Goal: Task Accomplishment & Management: Manage account settings

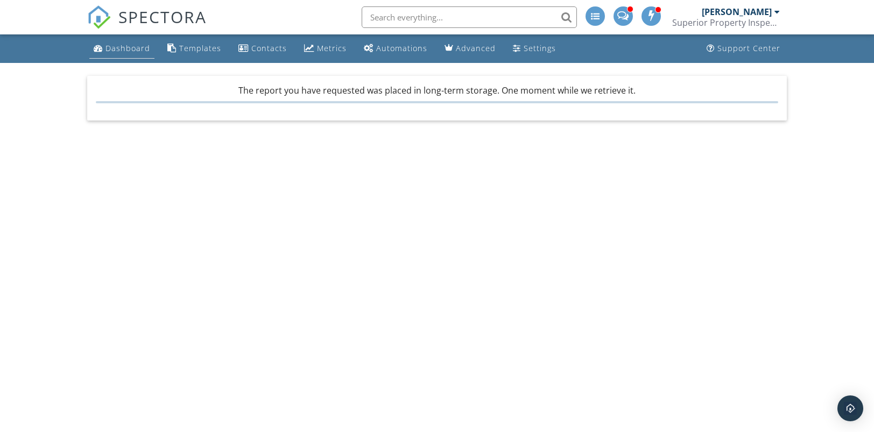
click at [135, 49] on div "Dashboard" at bounding box center [128, 48] width 45 height 10
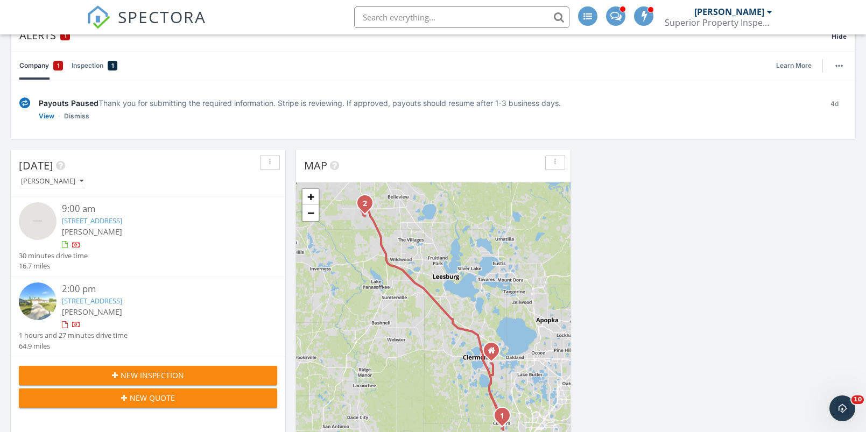
scroll to position [131, 0]
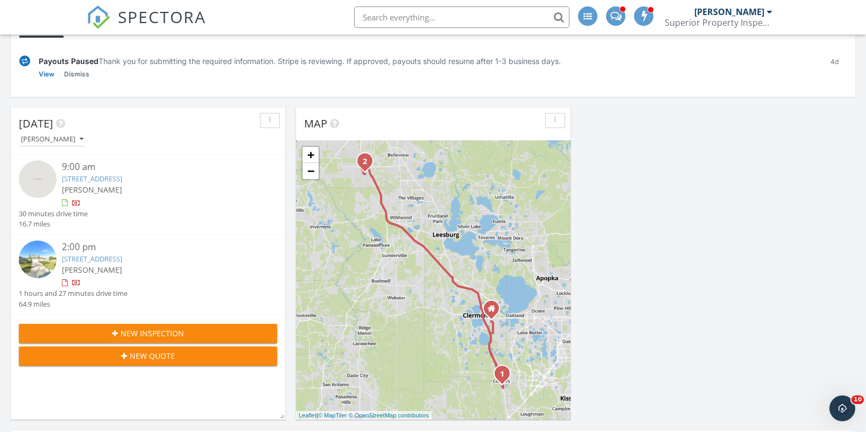
click at [122, 258] on link "14984 SW 28th Terrace Rd, Ocala, FL 34473" at bounding box center [92, 259] width 60 height 10
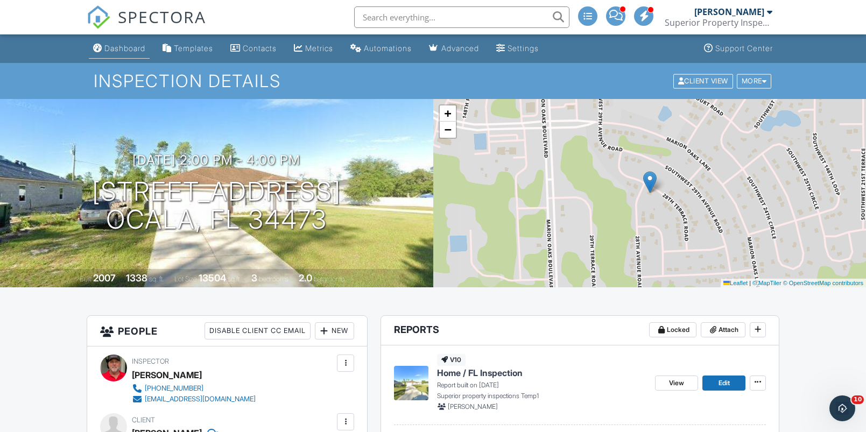
click at [133, 47] on div "Dashboard" at bounding box center [124, 48] width 41 height 9
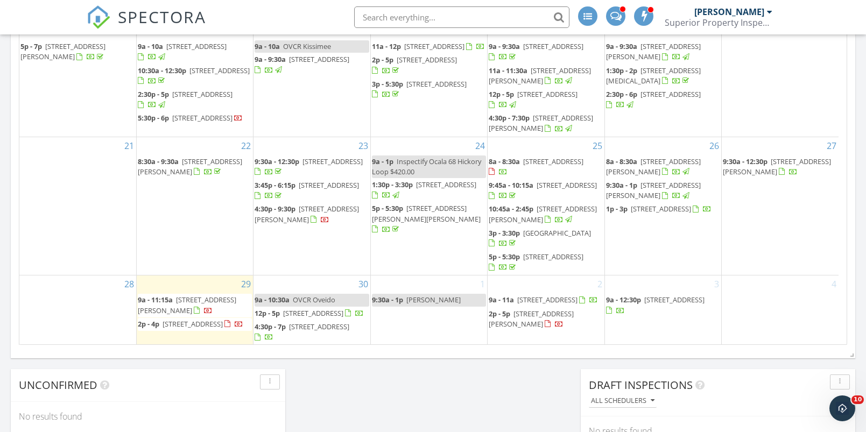
scroll to position [786, 0]
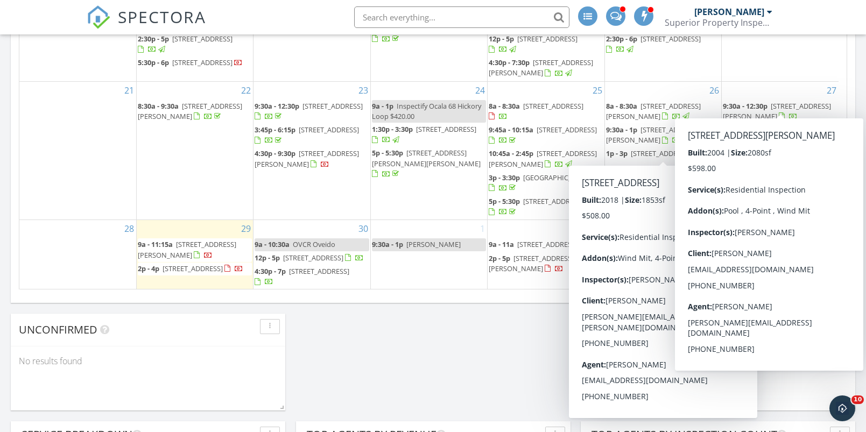
click at [774, 101] on span "4571 Abaco Dr, Tavares 32778" at bounding box center [777, 111] width 108 height 20
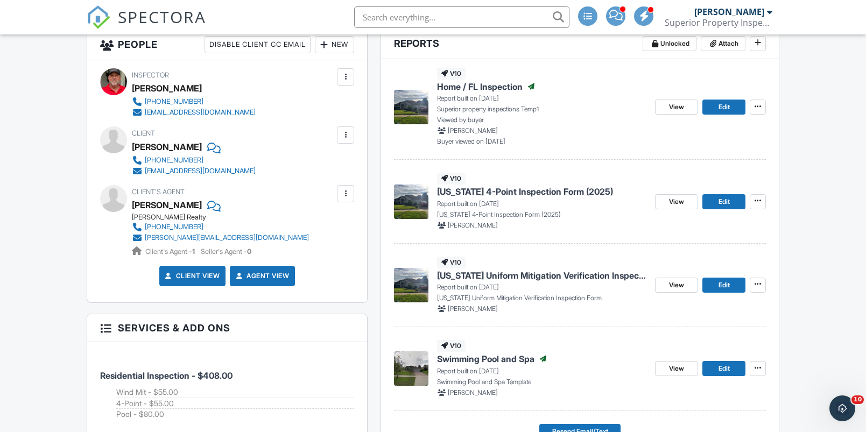
scroll to position [397, 0]
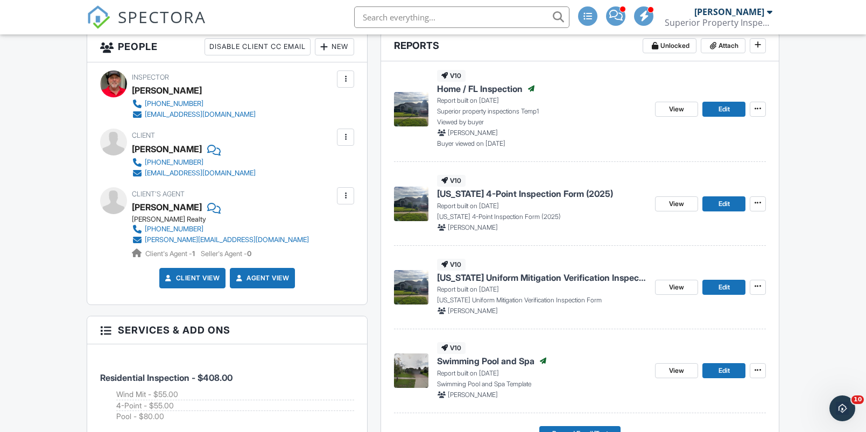
click at [495, 192] on span "[US_STATE] 4-Point Inspection Form (2025)" at bounding box center [525, 194] width 176 height 12
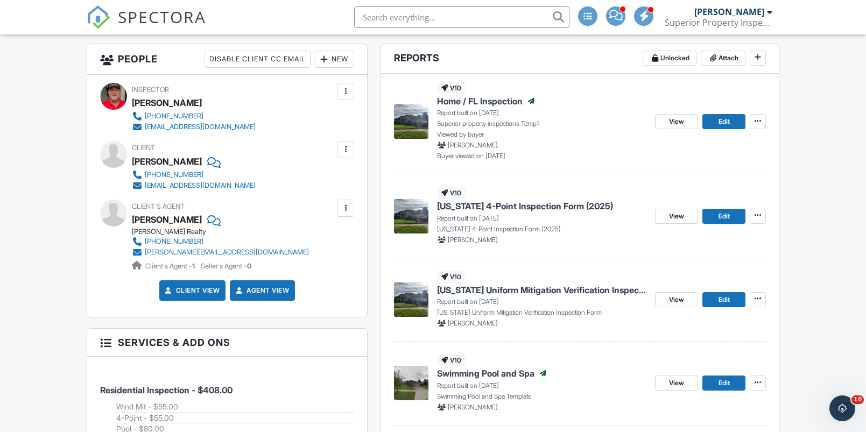
click at [500, 288] on span "[US_STATE] Uniform Mitigation Verification Inspection Form" at bounding box center [541, 290] width 209 height 12
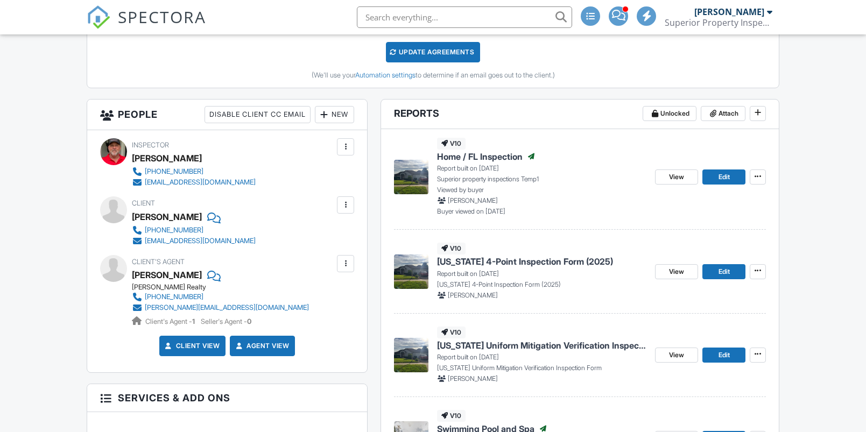
scroll to position [346, 0]
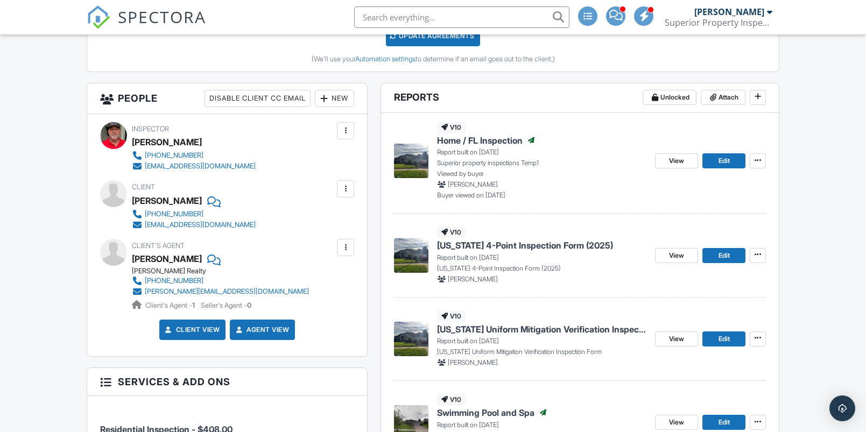
click at [515, 245] on span "[US_STATE] 4-Point Inspection Form (2025)" at bounding box center [525, 246] width 176 height 12
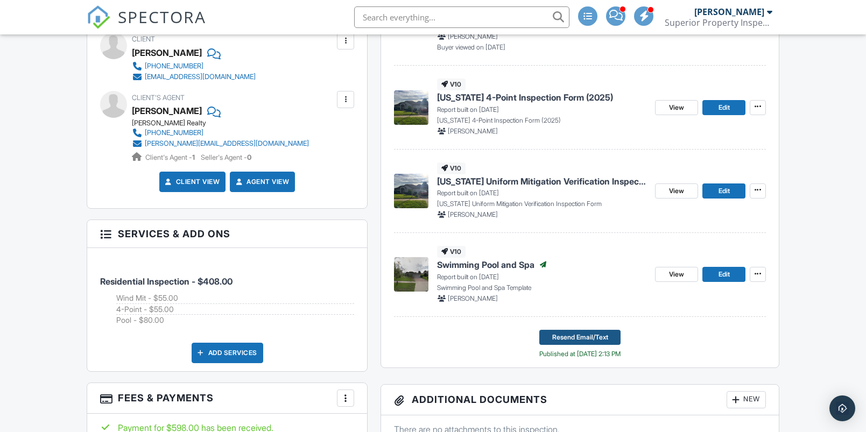
click at [553, 336] on span "Resend Email/Text" at bounding box center [580, 337] width 56 height 11
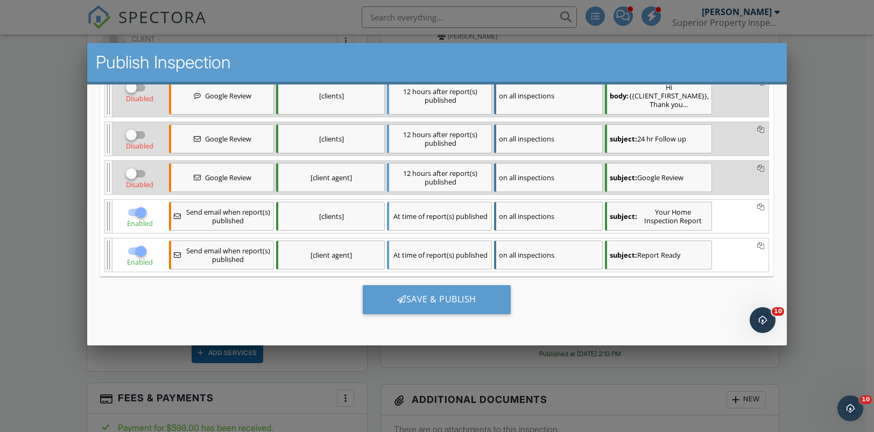
scroll to position [1, 0]
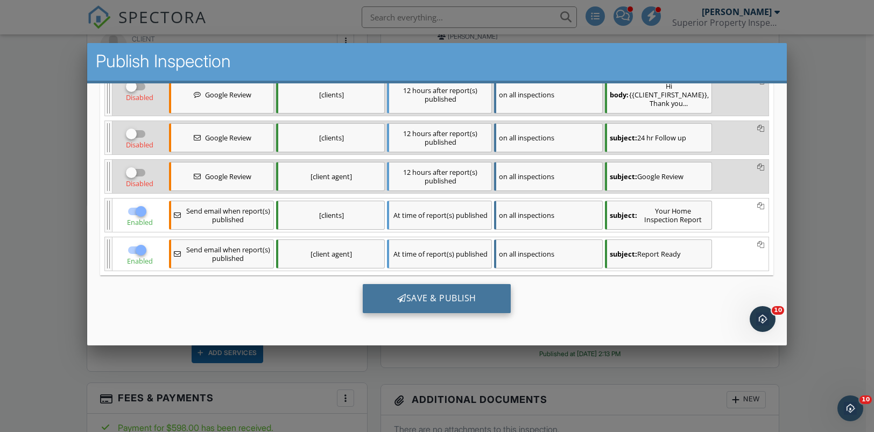
click at [374, 300] on div "Save & Publish" at bounding box center [437, 298] width 148 height 29
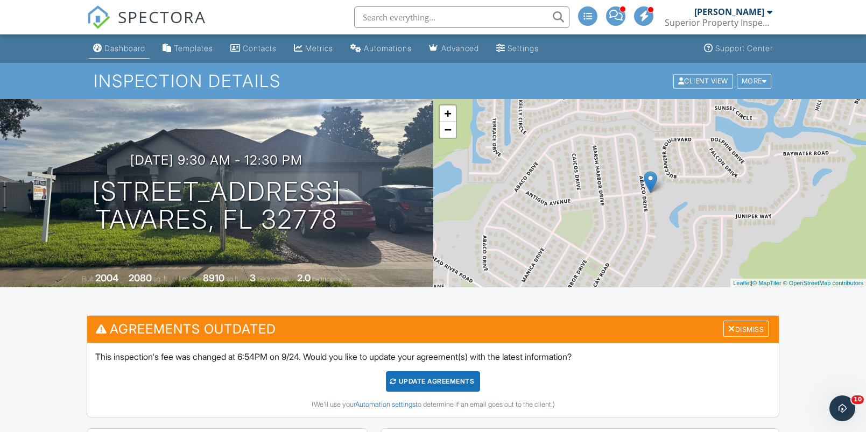
click at [129, 48] on div "Dashboard" at bounding box center [124, 48] width 41 height 9
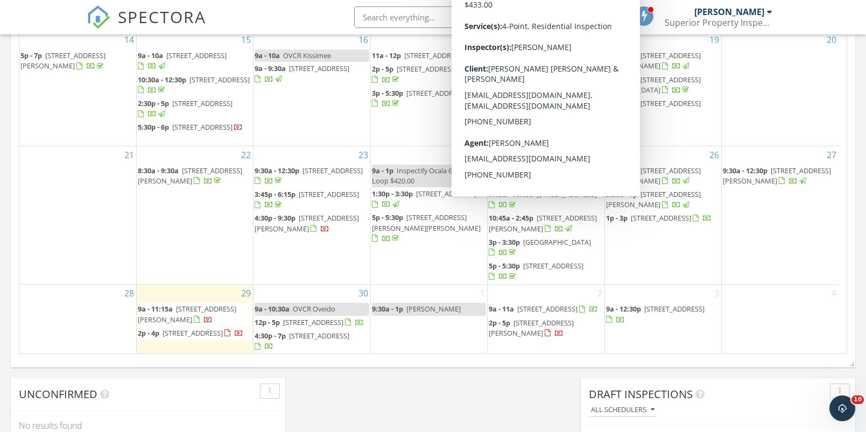
scroll to position [723, 0]
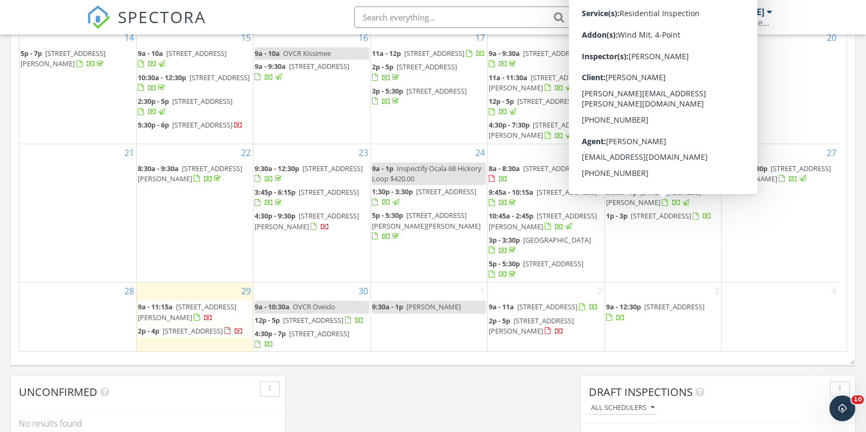
click at [646, 211] on span "15464 Blackbead St, Winter Garden 34787" at bounding box center [661, 216] width 60 height 10
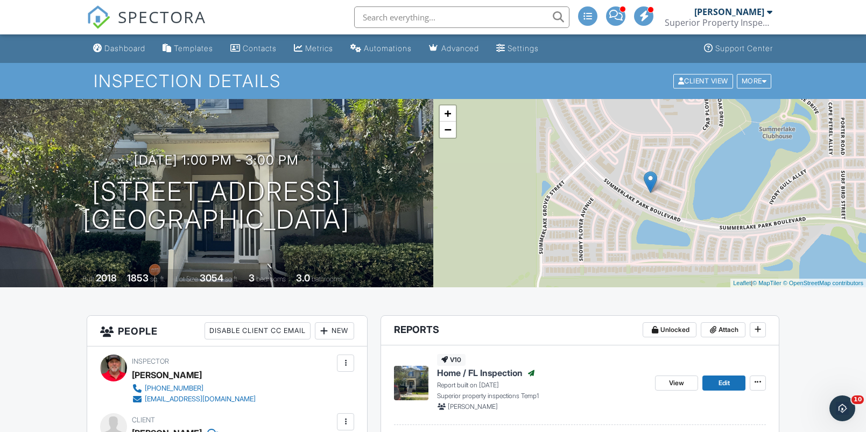
scroll to position [333, 0]
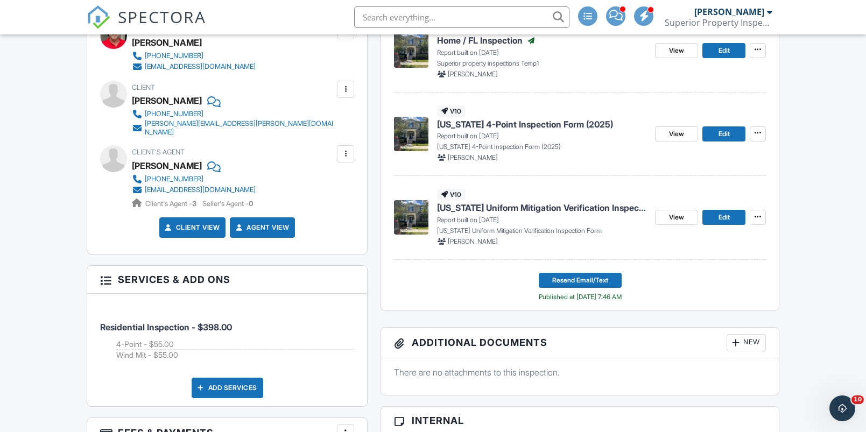
click at [475, 123] on span "[US_STATE] 4-Point Inspection Form (2025)" at bounding box center [525, 124] width 176 height 12
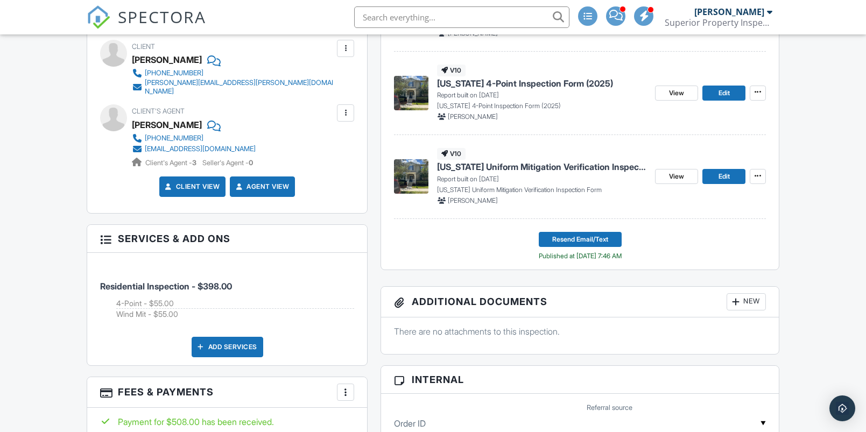
click at [495, 167] on span "[US_STATE] Uniform Mitigation Verification Inspection Form" at bounding box center [541, 167] width 209 height 12
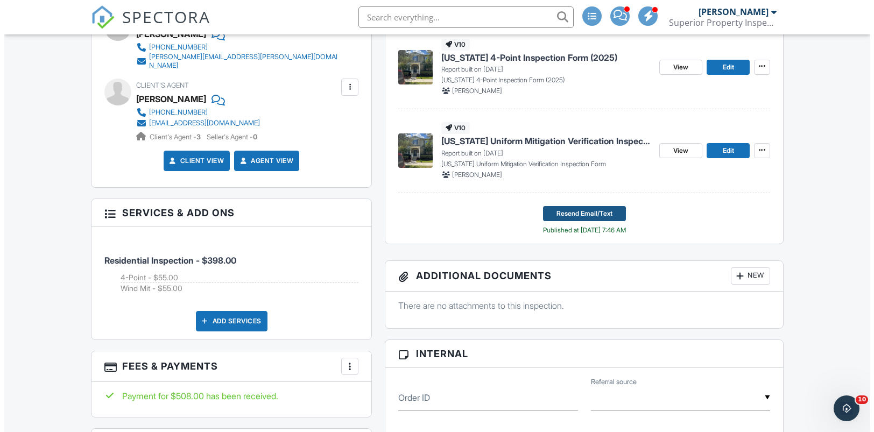
scroll to position [369, 0]
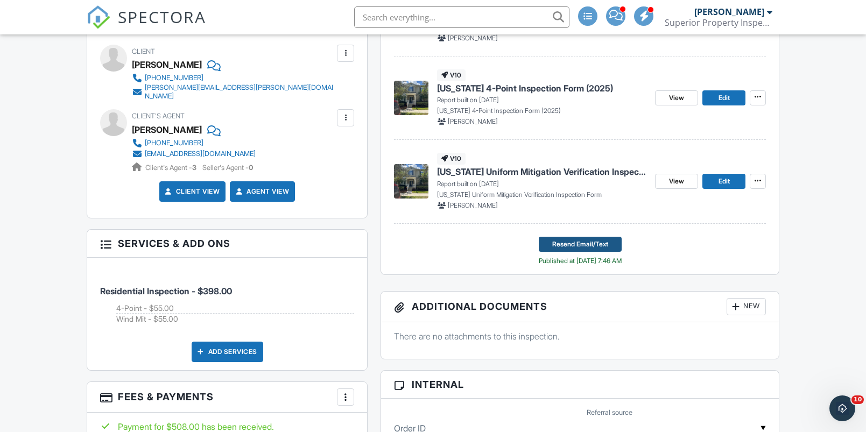
click at [574, 241] on span "Resend Email/Text" at bounding box center [580, 244] width 56 height 11
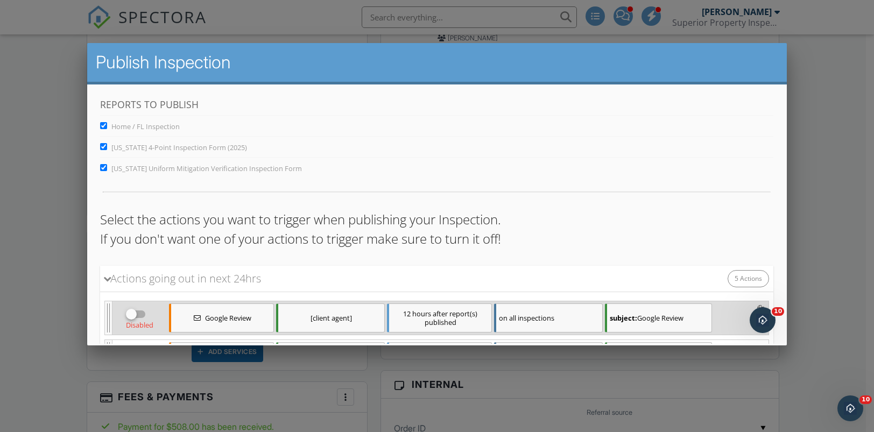
scroll to position [227, 0]
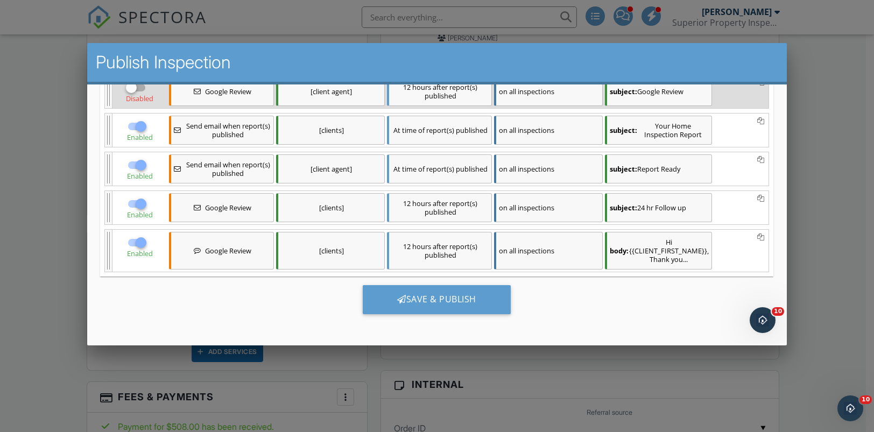
click at [137, 238] on div at bounding box center [141, 243] width 18 height 18
checkbox input "false"
click at [137, 206] on div at bounding box center [141, 204] width 18 height 18
checkbox input "false"
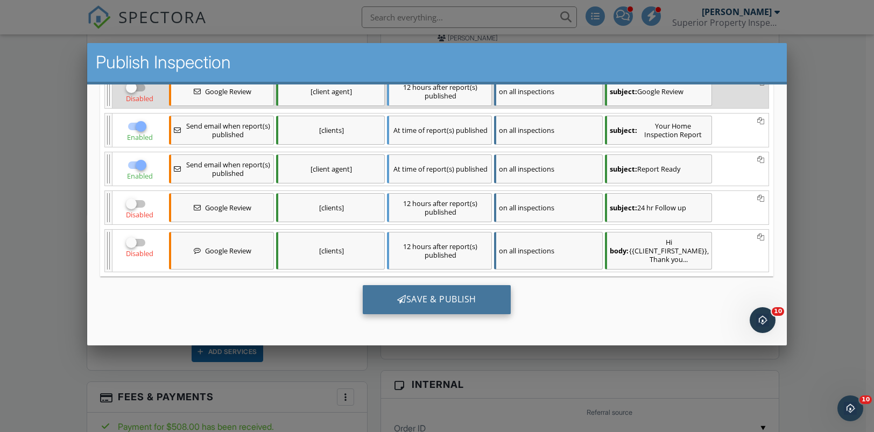
click at [397, 296] on div at bounding box center [401, 299] width 9 height 9
